Goal: Check status: Check status

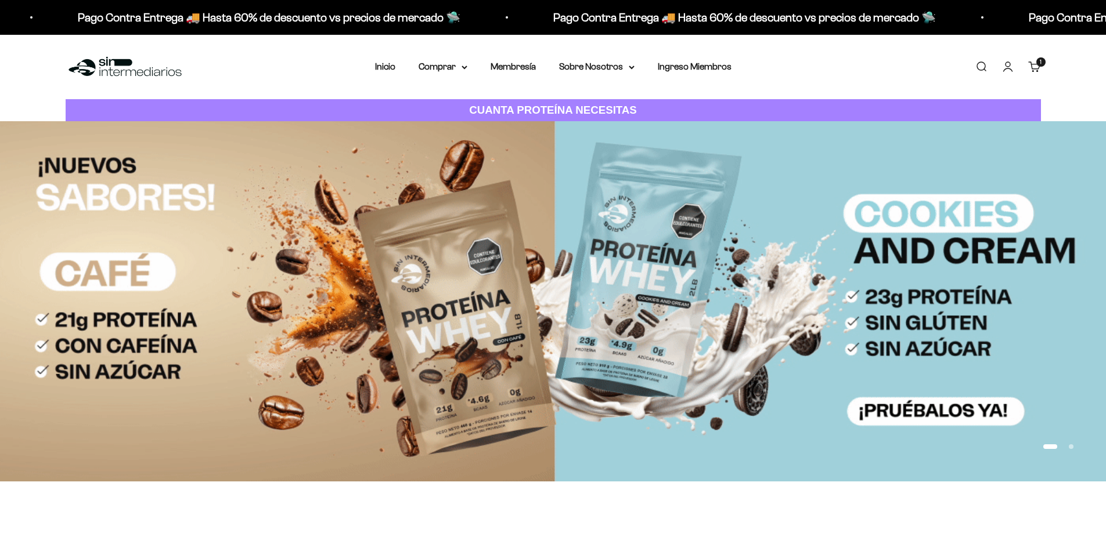
click at [1005, 70] on link "Cuenta" at bounding box center [1007, 66] width 13 height 13
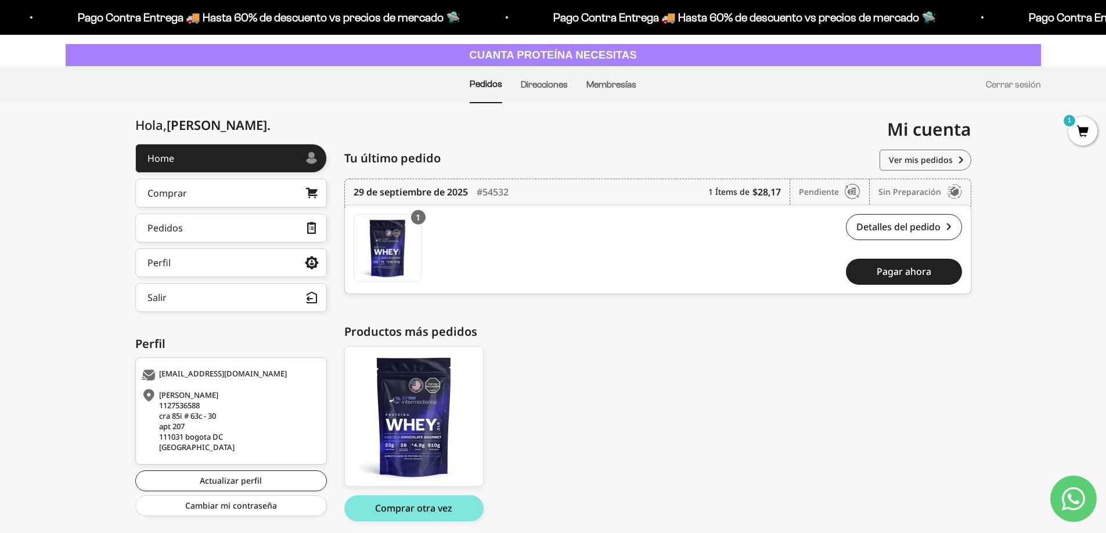
scroll to position [58, 0]
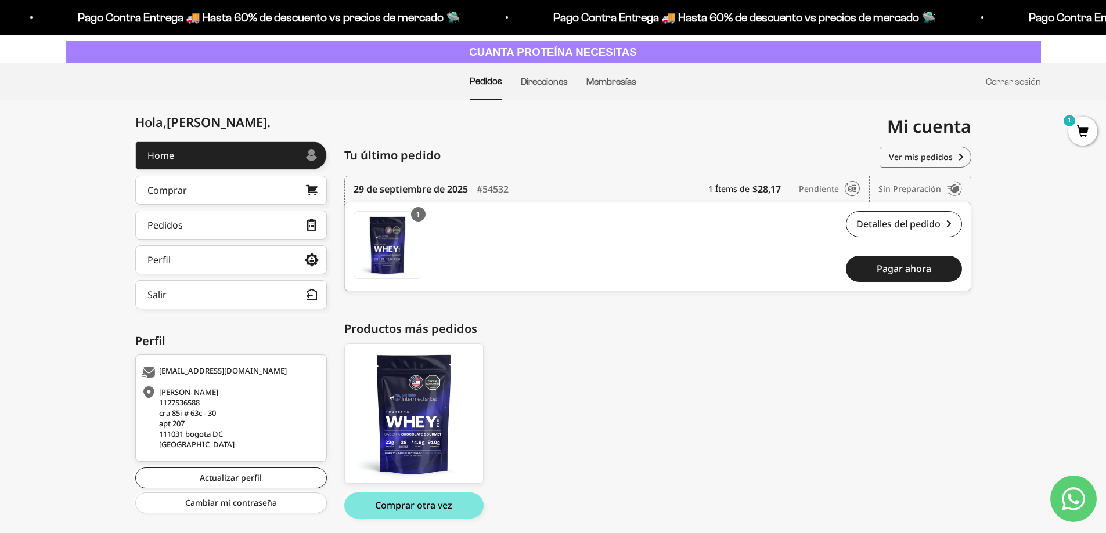
click at [941, 191] on div "Sin preparación" at bounding box center [920, 189] width 84 height 26
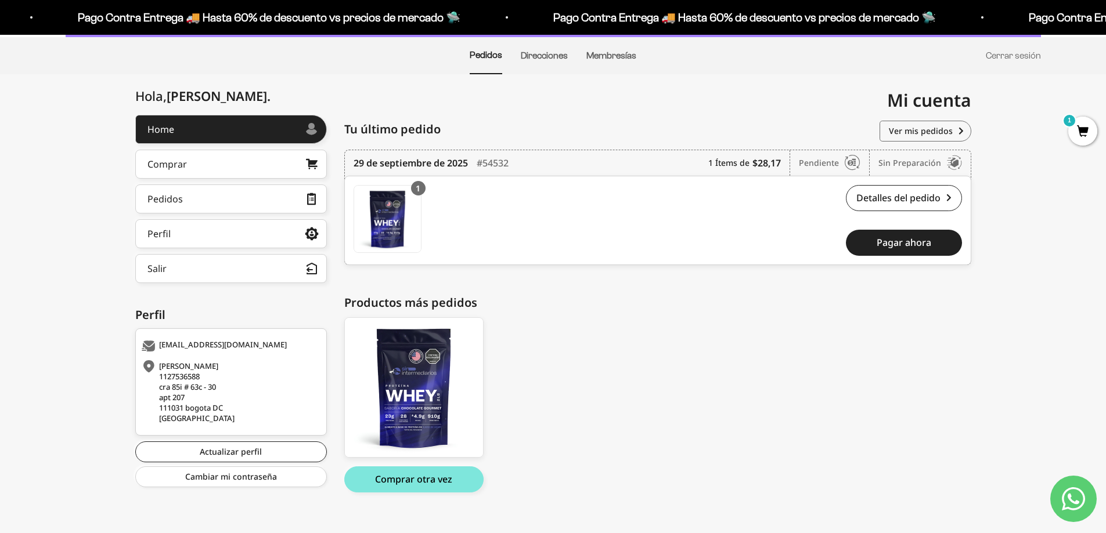
scroll to position [99, 0]
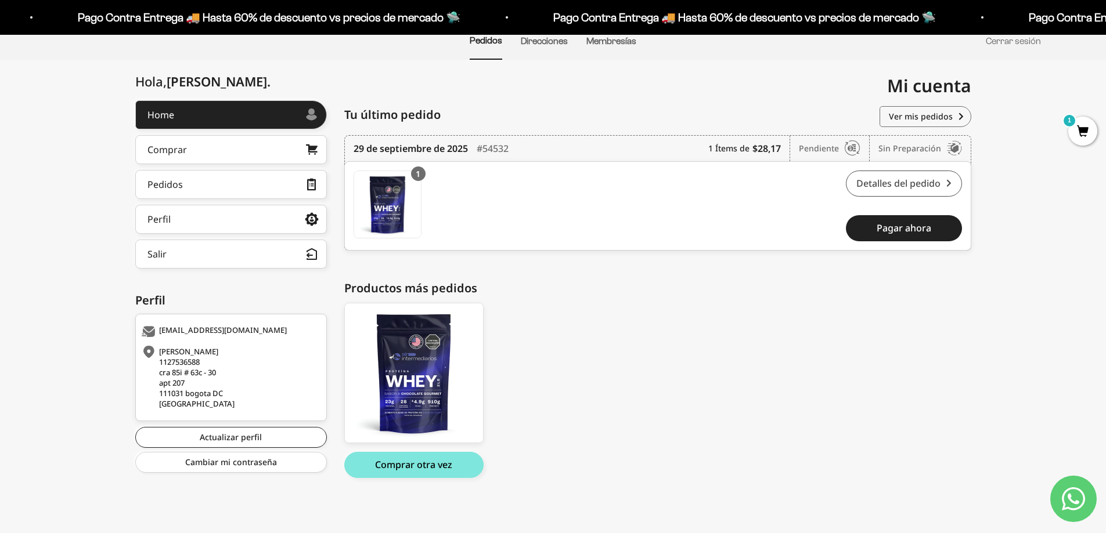
click at [909, 177] on link "Detalles del pedido" at bounding box center [904, 184] width 116 height 26
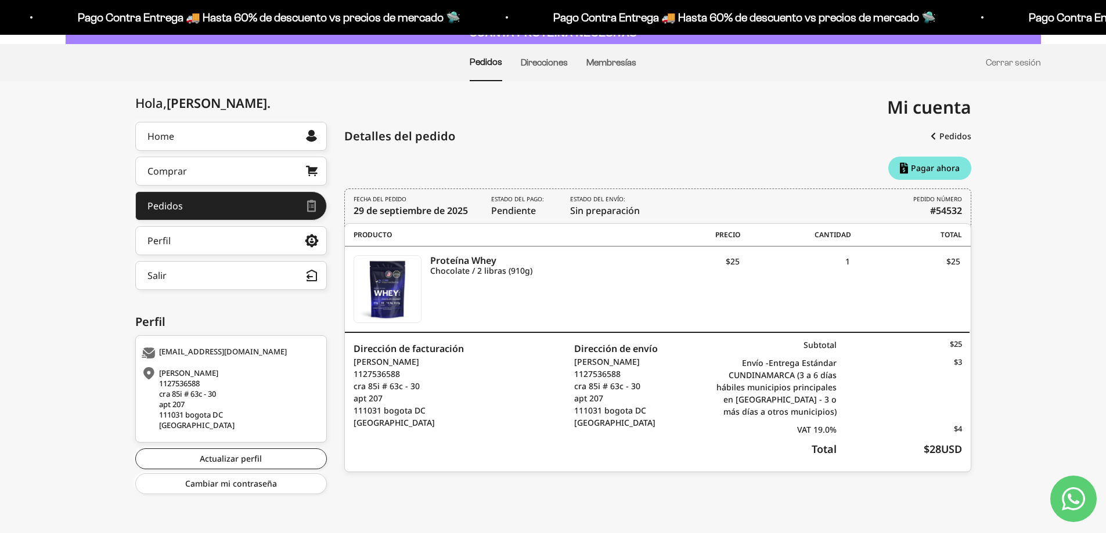
scroll to position [77, 0]
click at [1016, 279] on div "[PERSON_NAME] . Home Comprar Pedidos Perfil Información personal Direcciones gu…" at bounding box center [553, 313] width 1106 height 382
click at [494, 267] on icon "Chocolate / 2 libras (910g)" at bounding box center [529, 271] width 198 height 10
click at [812, 427] on div "VAT 19.0%" at bounding box center [773, 430] width 125 height 12
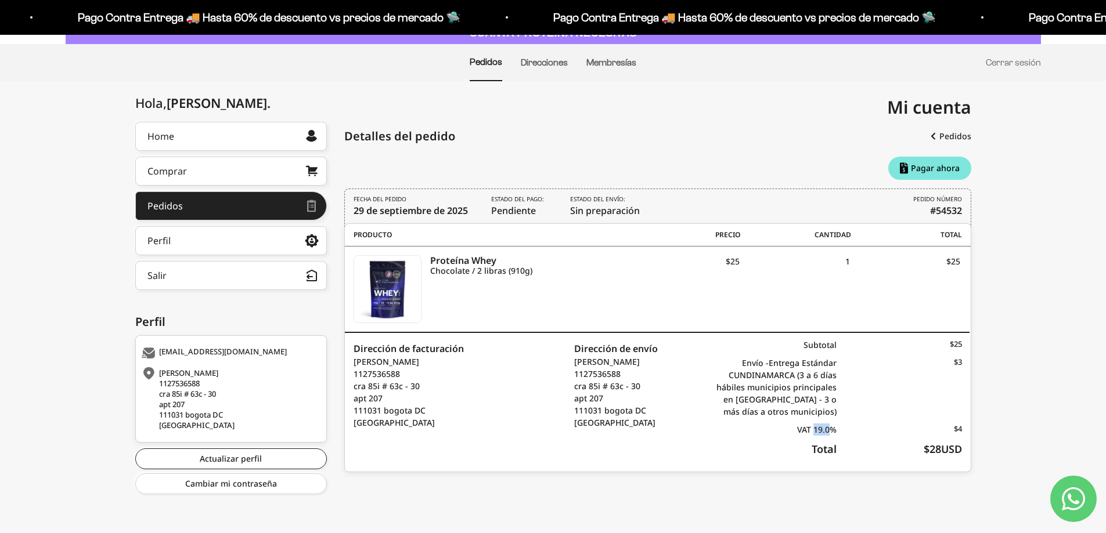
drag, startPoint x: 834, startPoint y: 420, endPoint x: 889, endPoint y: 420, distance: 54.6
click at [889, 420] on div "Subtotal $25 Envío - Entrega Estándar CUNDINAMARCA (3 a 6 días hábiles municipi…" at bounding box center [836, 402] width 250 height 139
drag, startPoint x: 864, startPoint y: 405, endPoint x: 728, endPoint y: 384, distance: 137.5
click at [717, 393] on div "Envío - Entrega Estándar CUNDINAMARCA (3 a 6 días hábiles municipios principale…" at bounding box center [836, 387] width 250 height 61
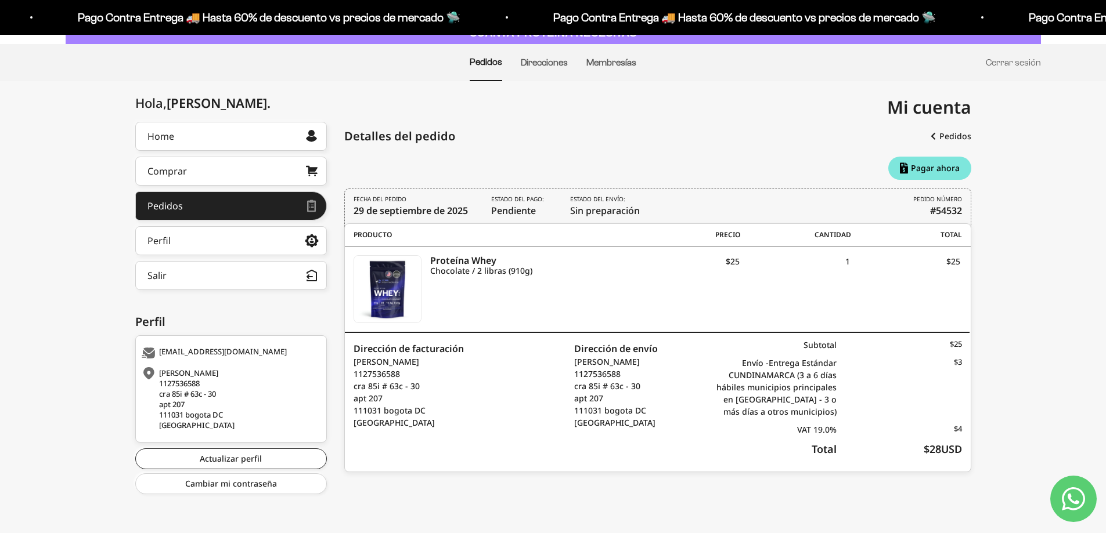
click at [736, 378] on div "Envío - Entrega Estándar CUNDINAMARCA (3 a 6 días hábiles municipios principale…" at bounding box center [773, 387] width 125 height 61
click at [756, 374] on div "Envío - Entrega Estándar CUNDINAMARCA (3 a 6 días hábiles municipios principale…" at bounding box center [773, 387] width 125 height 61
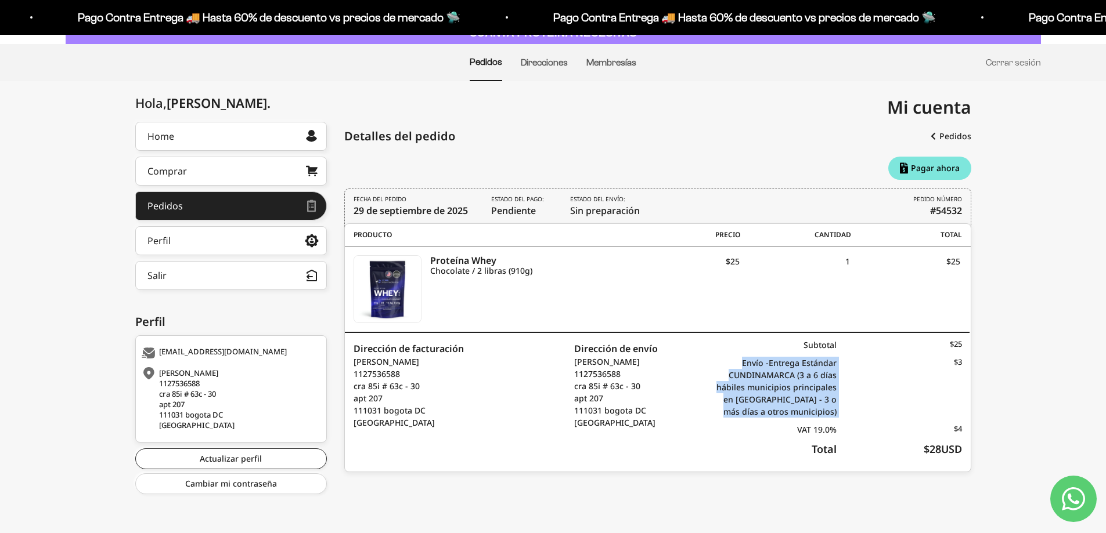
click at [927, 383] on div "$3" at bounding box center [898, 387] width 125 height 61
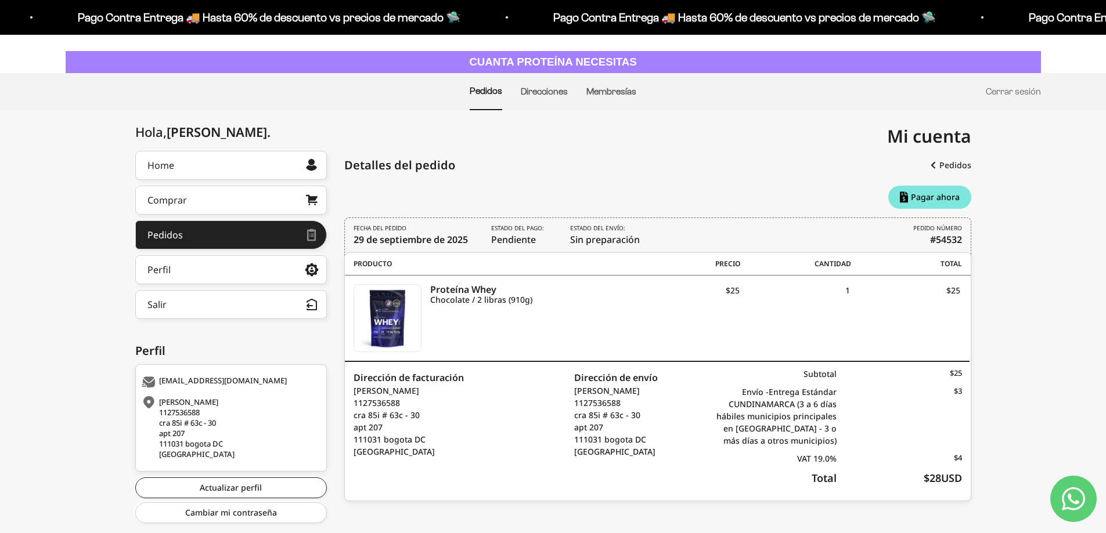
scroll to position [19, 0]
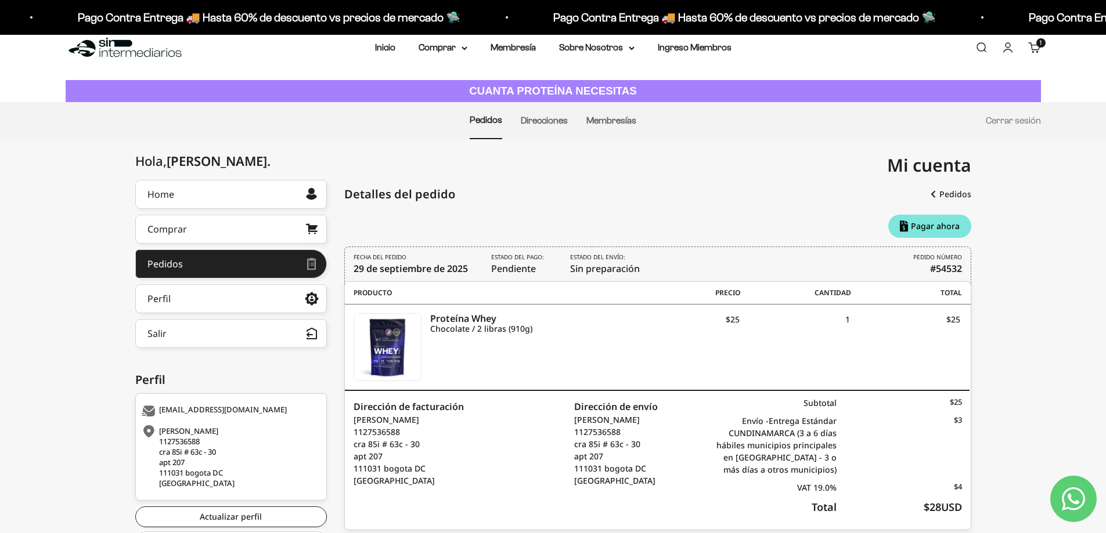
click at [500, 274] on span "Estado del pago: Pendiente" at bounding box center [519, 264] width 56 height 23
drag, startPoint x: 501, startPoint y: 271, endPoint x: 611, endPoint y: 268, distance: 109.7
click at [611, 269] on div "FECHA DEL PEDIDO [DATE] Estado del pago: Pendiente Estado del envío: Sin prepar…" at bounding box center [657, 266] width 627 height 39
click at [611, 268] on span "Estado del envío: Sin preparación" at bounding box center [605, 264] width 70 height 23
drag, startPoint x: 653, startPoint y: 266, endPoint x: 568, endPoint y: 266, distance: 85.9
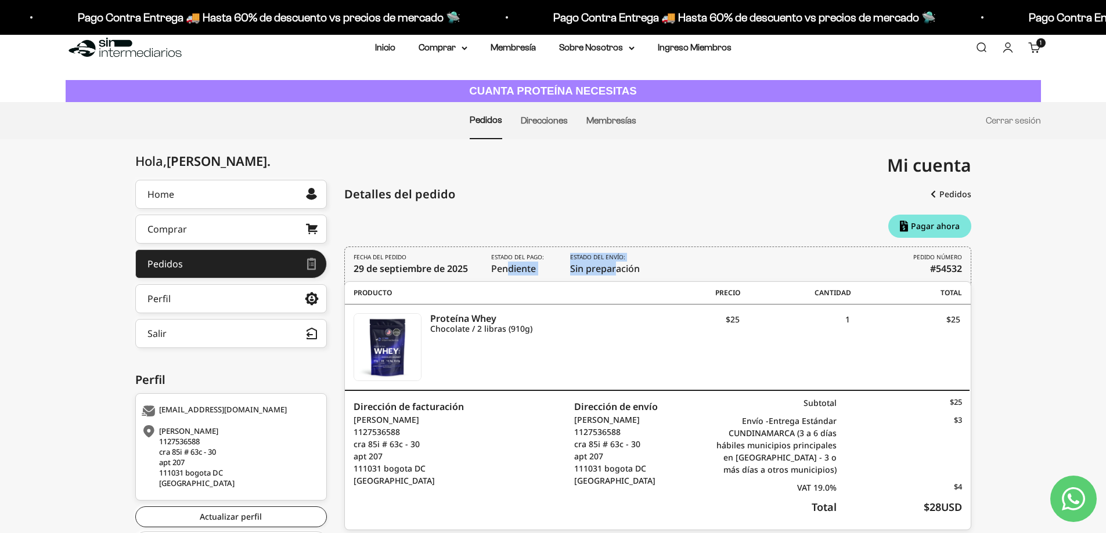
click at [568, 266] on div "FECHA DEL PEDIDO [DATE] Estado del pago: Pendiente Estado del envío: Sin prepar…" at bounding box center [657, 266] width 627 height 39
click at [586, 272] on span "Estado del envío: Sin preparación" at bounding box center [605, 264] width 70 height 23
click at [1074, 506] on icon "Contact us on WhatsApp" at bounding box center [1072, 498] width 23 height 23
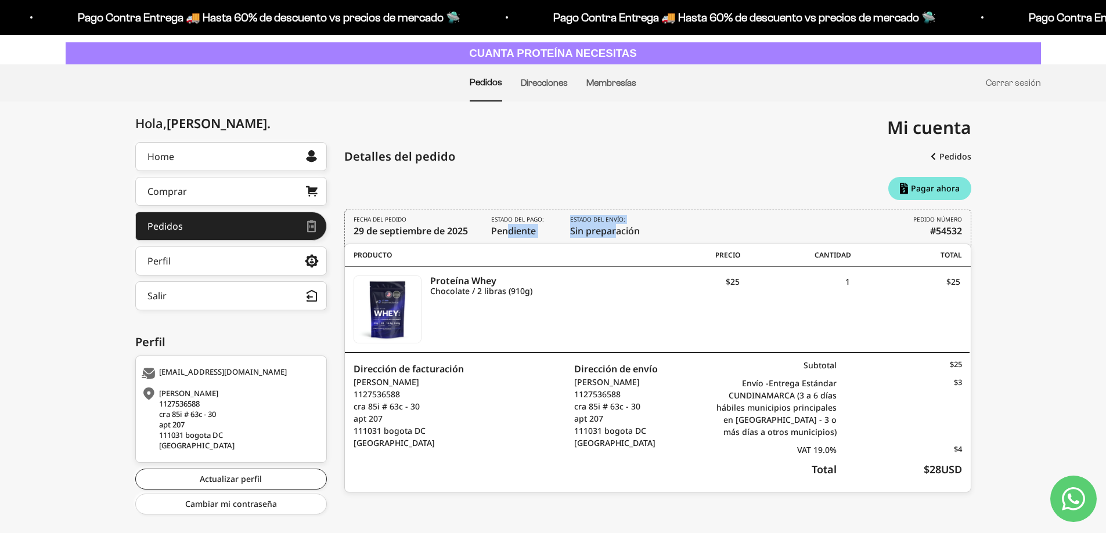
scroll to position [77, 0]
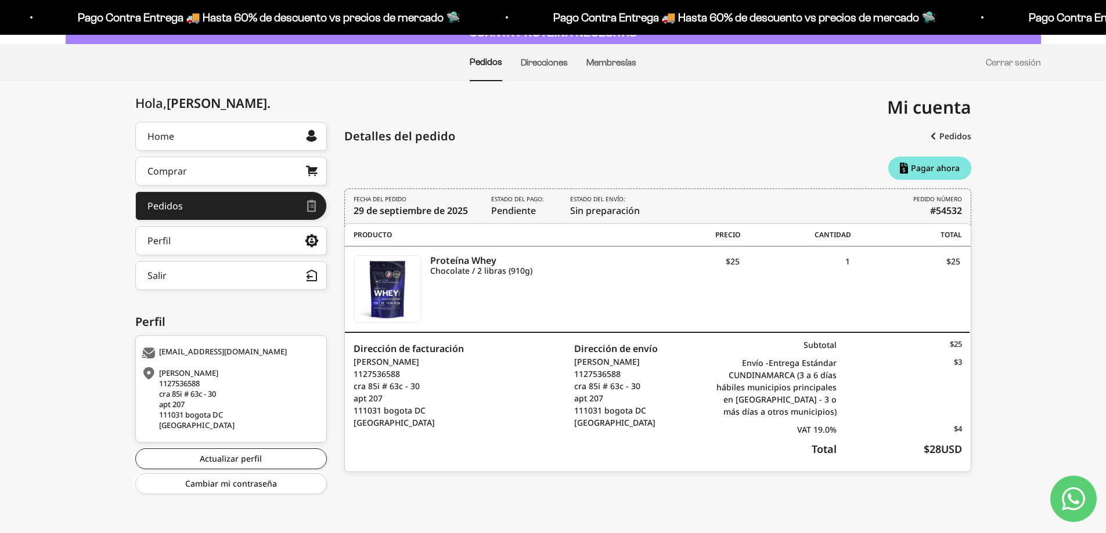
click at [952, 212] on b "#54532" at bounding box center [946, 211] width 32 height 14
copy b "54532"
click at [624, 203] on icon "Estado del envío:" at bounding box center [597, 199] width 55 height 9
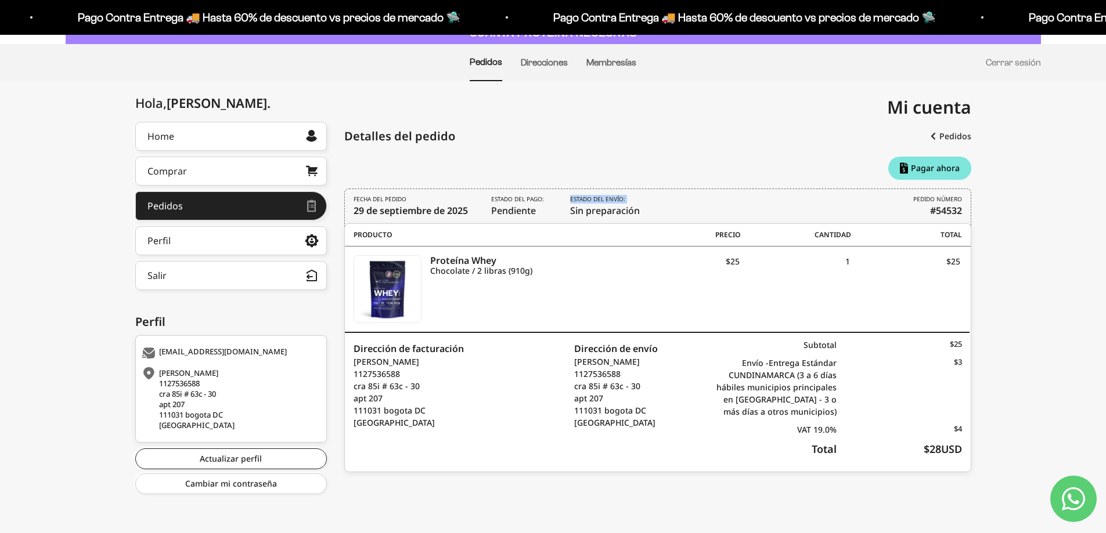
click at [624, 203] on icon "Estado del envío:" at bounding box center [597, 199] width 55 height 9
click at [795, 204] on div "FECHA DEL PEDIDO [DATE] Estado del pago: Pendiente Estado del envío: Sin prepar…" at bounding box center [657, 208] width 627 height 39
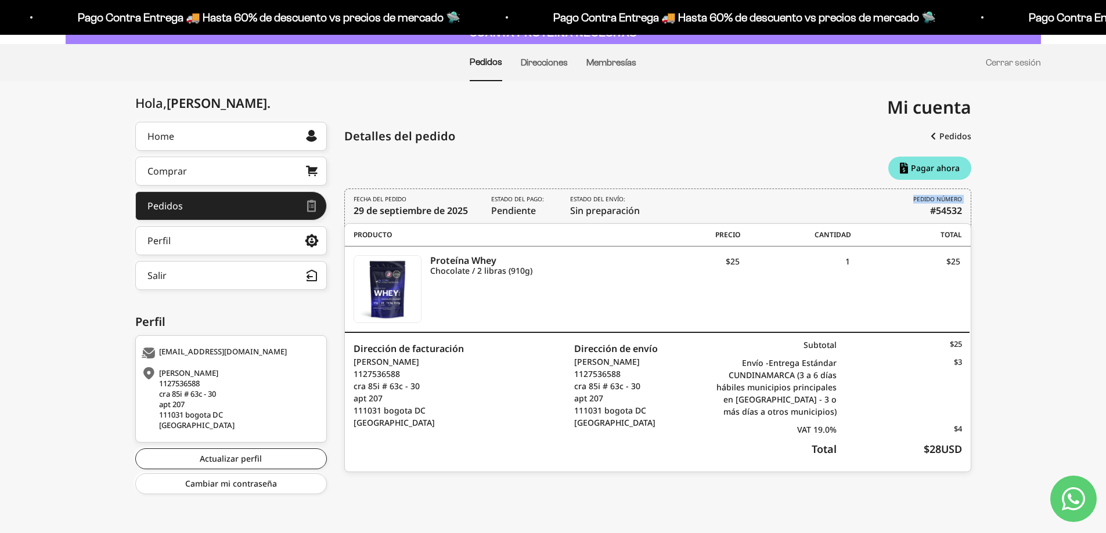
click at [795, 204] on div "FECHA DEL PEDIDO [DATE] Estado del pago: Pendiente Estado del envío: Sin prepar…" at bounding box center [657, 208] width 627 height 39
click at [791, 210] on div "FECHA DEL PEDIDO [DATE] Estado del pago: Pendiente Estado del envío: Sin prepar…" at bounding box center [657, 208] width 627 height 39
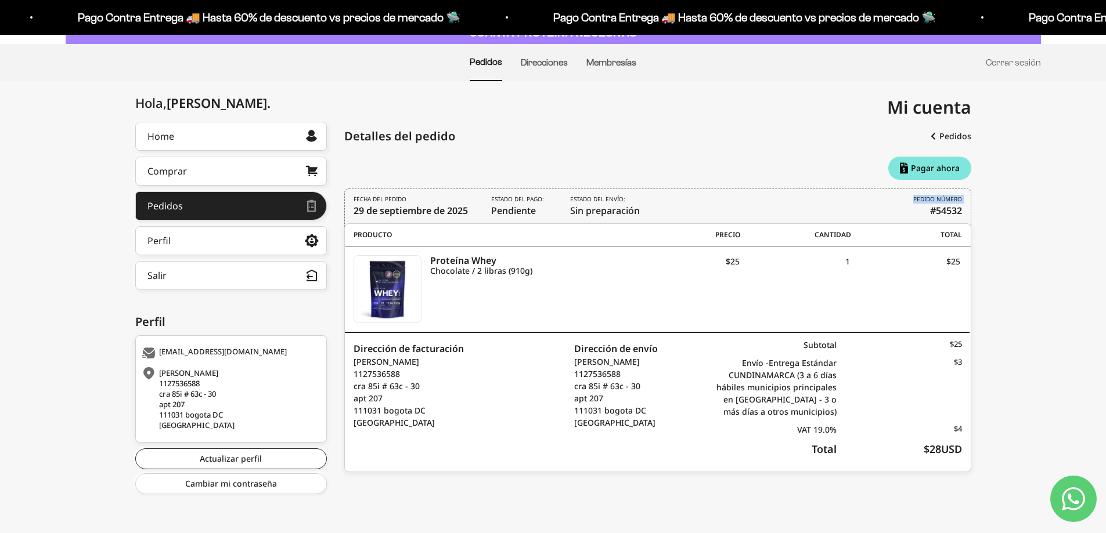
click at [922, 218] on div "FECHA DEL PEDIDO [DATE] Estado del pago: Pendiente Estado del envío: Sin prepar…" at bounding box center [657, 208] width 627 height 39
drag, startPoint x: 642, startPoint y: 212, endPoint x: 567, endPoint y: 211, distance: 75.5
click at [567, 211] on div "FECHA DEL PEDIDO [DATE] Estado del pago: Pendiente Estado del envío: Sin prepar…" at bounding box center [657, 208] width 627 height 39
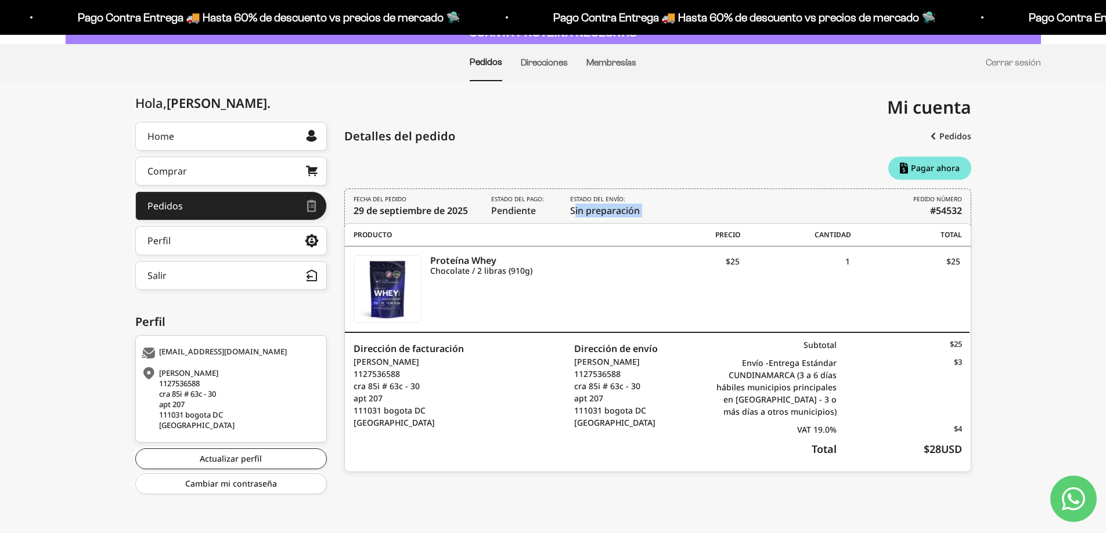
click at [568, 211] on div "FECHA DEL PEDIDO [DATE] Estado del pago: Pendiente Estado del envío: Sin prepar…" at bounding box center [657, 208] width 627 height 39
click at [949, 361] on span "$3" at bounding box center [898, 363] width 125 height 12
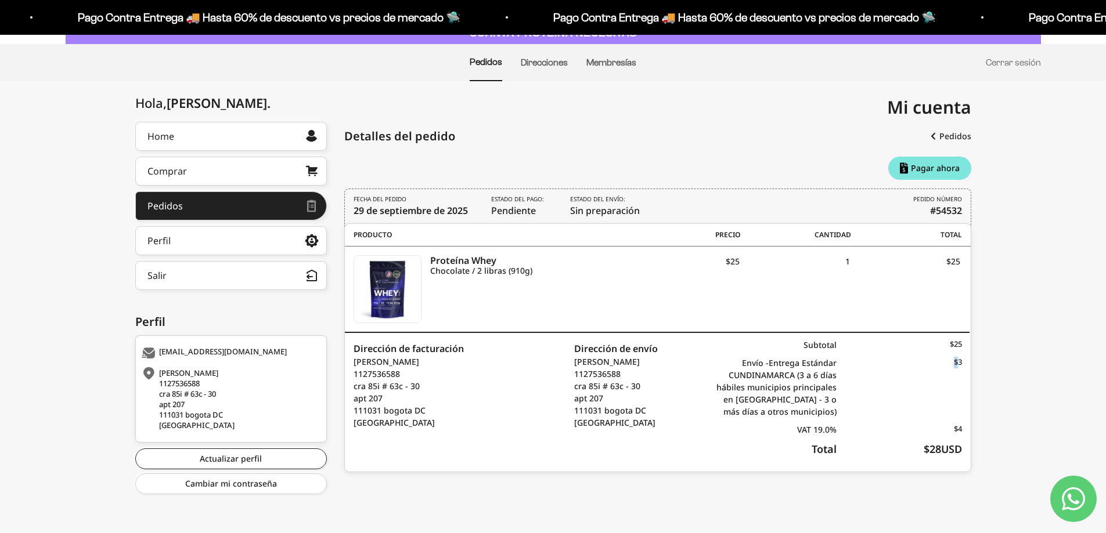
click at [949, 361] on span "$3" at bounding box center [898, 363] width 125 height 12
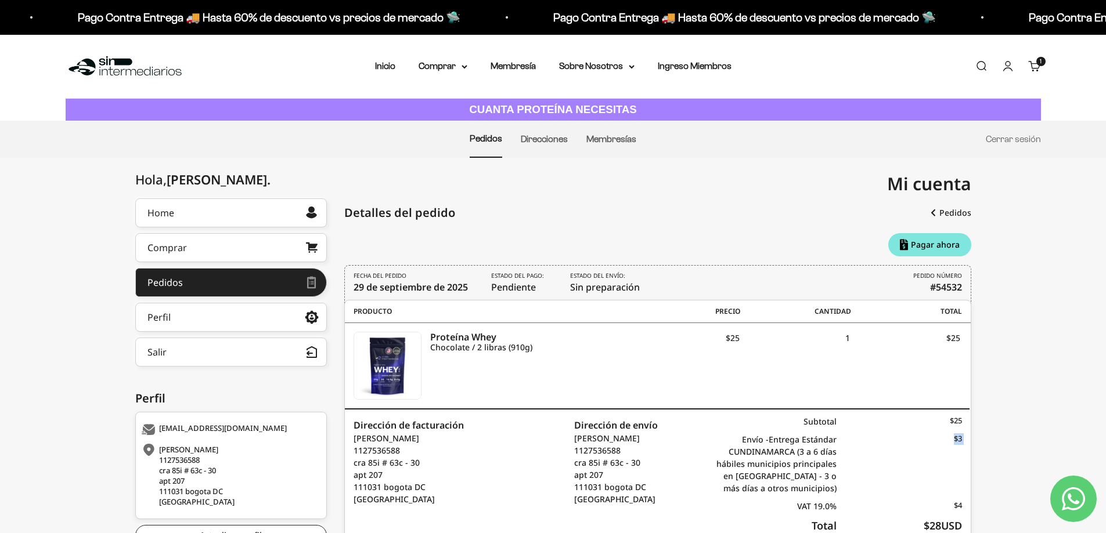
scroll to position [0, 0]
click at [525, 287] on span "Estado del pago: Pendiente" at bounding box center [519, 283] width 56 height 23
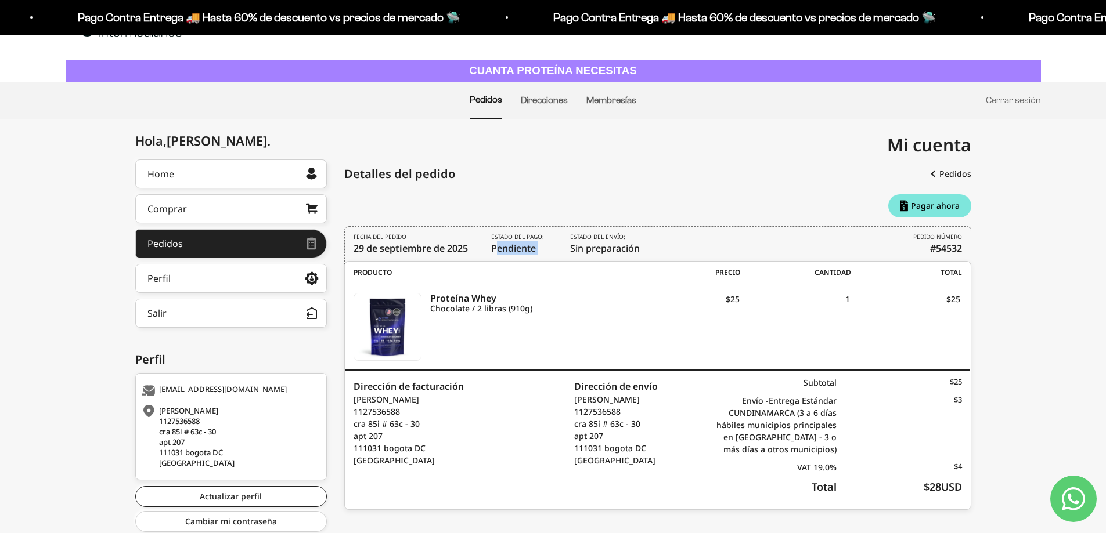
scroll to position [77, 0]
